Goal: Check status: Check status

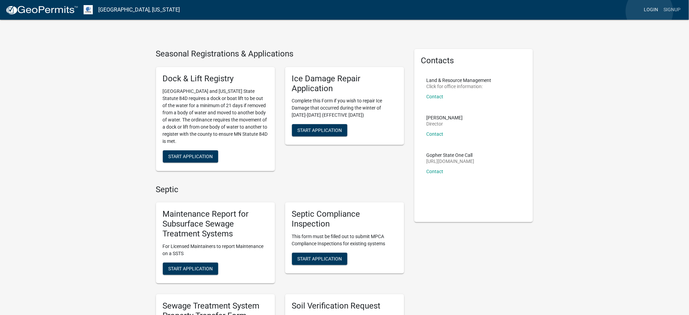
click at [650, 11] on link "Login" at bounding box center [652, 9] width 20 height 13
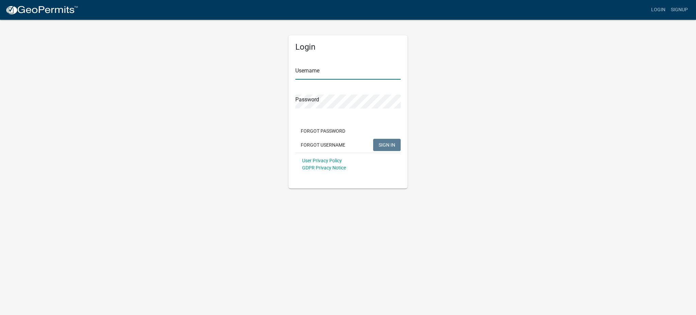
type input "MJevne"
click at [387, 147] on span "SIGN IN" at bounding box center [387, 144] width 17 height 5
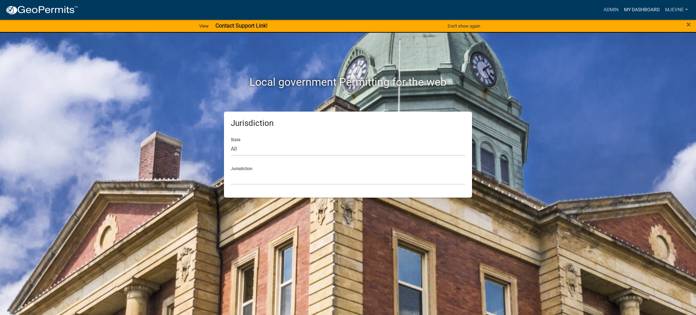
click at [637, 9] on link "My Dashboard" at bounding box center [642, 9] width 41 height 13
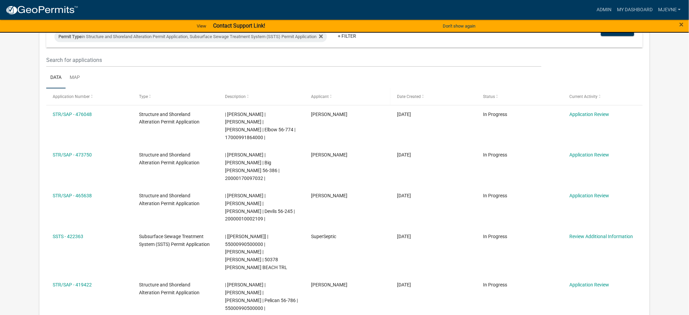
scroll to position [90, 0]
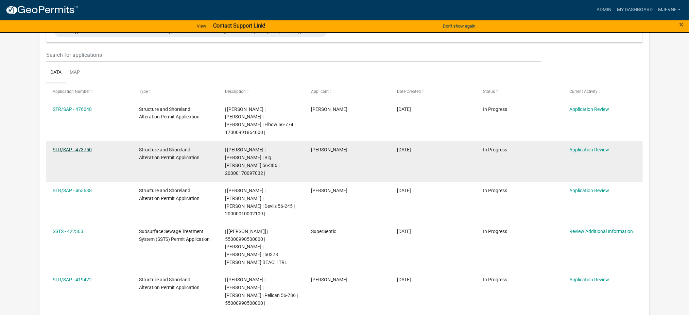
click at [72, 149] on link "STR/SAP - 473750" at bounding box center [72, 149] width 39 height 5
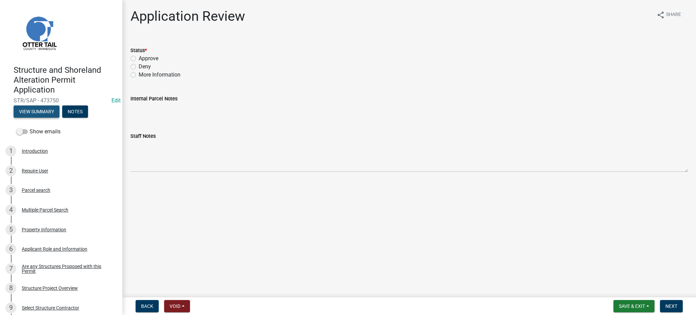
click at [36, 114] on button "View Summary" at bounding box center [37, 111] width 46 height 12
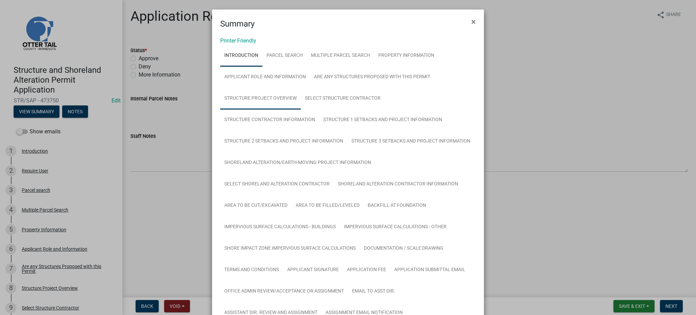
click at [266, 100] on link "Structure Project Overview" at bounding box center [260, 99] width 81 height 22
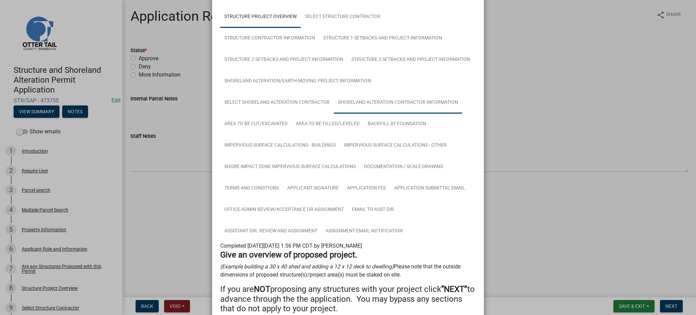
scroll to position [90, 0]
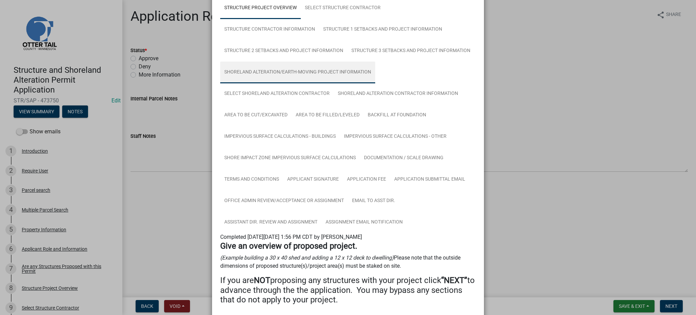
click at [323, 75] on link "Shoreland Alteration/Earth-Moving Project Information" at bounding box center [297, 73] width 155 height 22
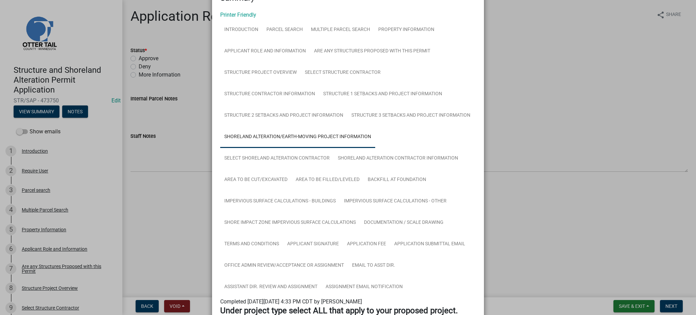
scroll to position [0, 0]
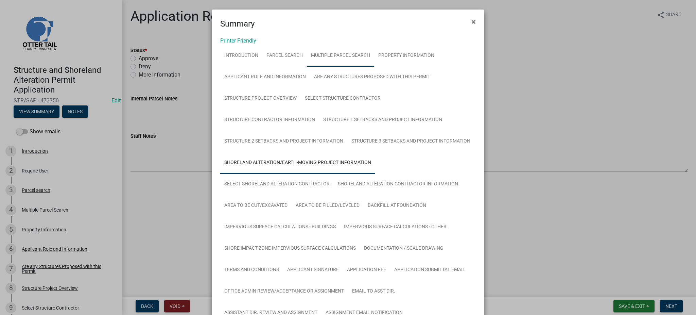
click at [355, 53] on link "Multiple Parcel Search" at bounding box center [340, 56] width 67 height 22
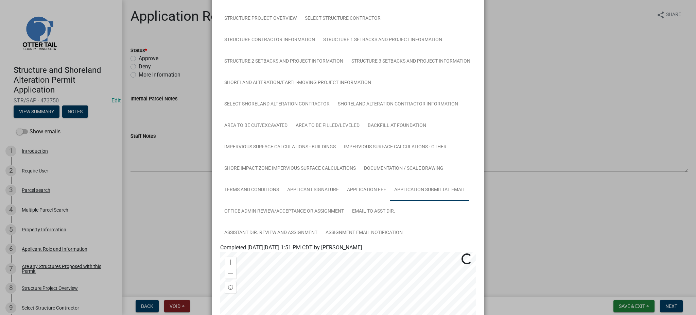
scroll to position [260, 0]
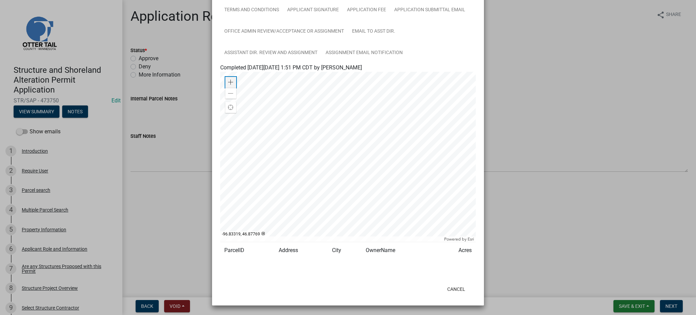
click at [228, 82] on span at bounding box center [230, 82] width 5 height 5
click at [328, 187] on div at bounding box center [348, 157] width 256 height 170
click at [228, 82] on span at bounding box center [230, 82] width 5 height 5
click at [372, 143] on div at bounding box center [348, 157] width 256 height 170
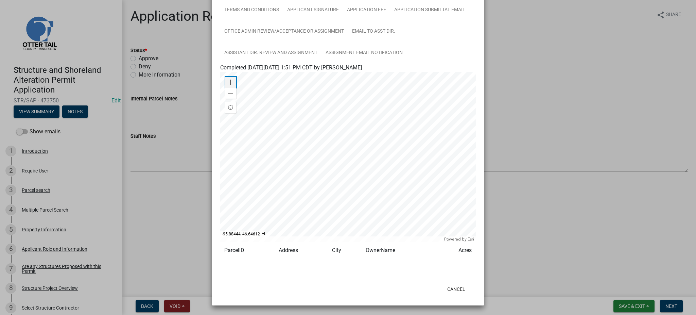
click at [228, 82] on span at bounding box center [230, 82] width 5 height 5
click at [363, 210] on div at bounding box center [348, 157] width 256 height 170
click at [229, 83] on span at bounding box center [230, 82] width 5 height 5
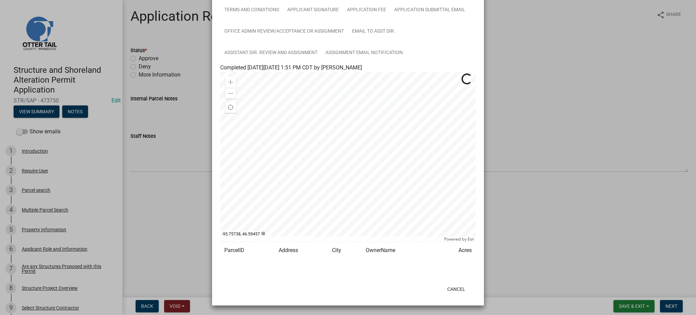
click at [414, 163] on div at bounding box center [348, 157] width 256 height 170
click at [228, 81] on span at bounding box center [230, 82] width 5 height 5
click at [382, 157] on div at bounding box center [348, 157] width 256 height 170
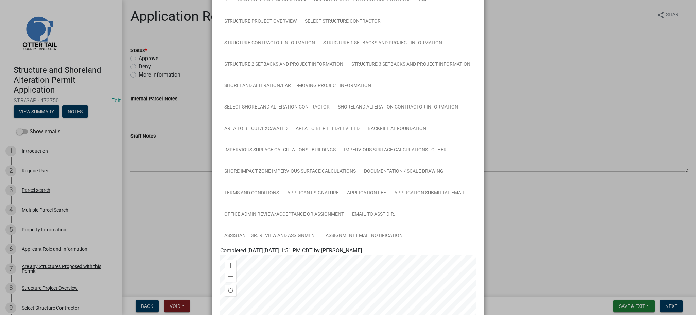
scroll to position [90, 0]
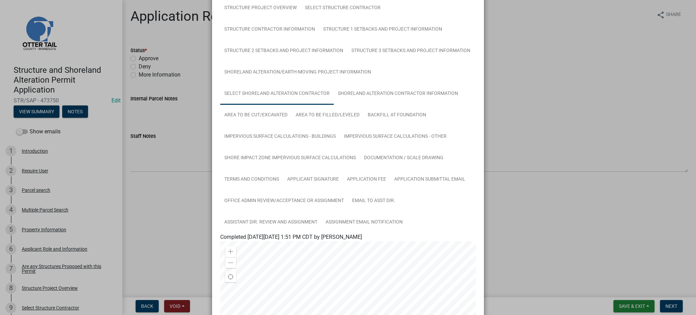
click at [296, 95] on link "Select Shoreland Alteration contractor" at bounding box center [277, 94] width 114 height 22
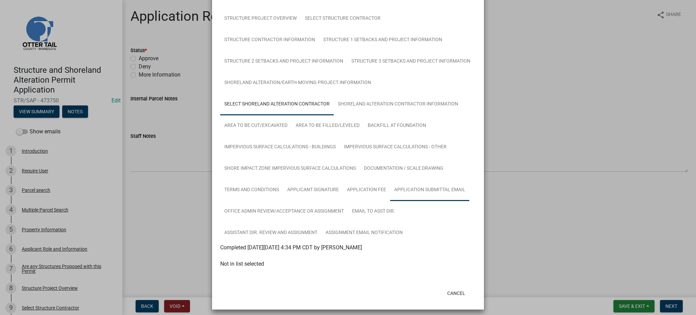
scroll to position [84, 0]
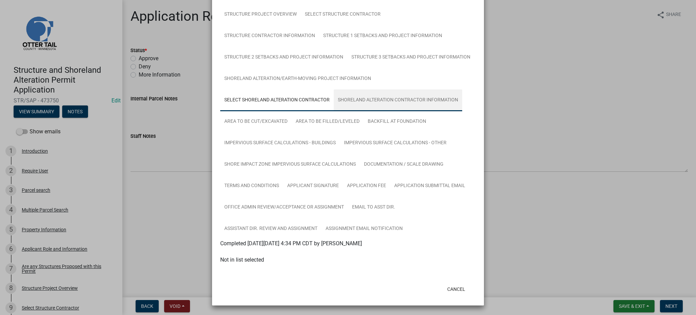
click at [382, 103] on link "Shoreland Alteration Contractor Information" at bounding box center [398, 100] width 129 height 22
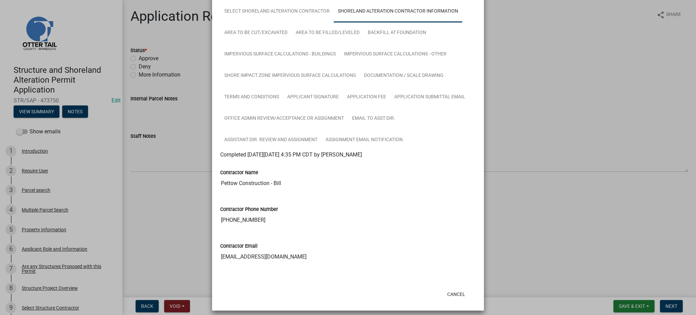
scroll to position [178, 0]
